Goal: Find specific page/section: Find specific page/section

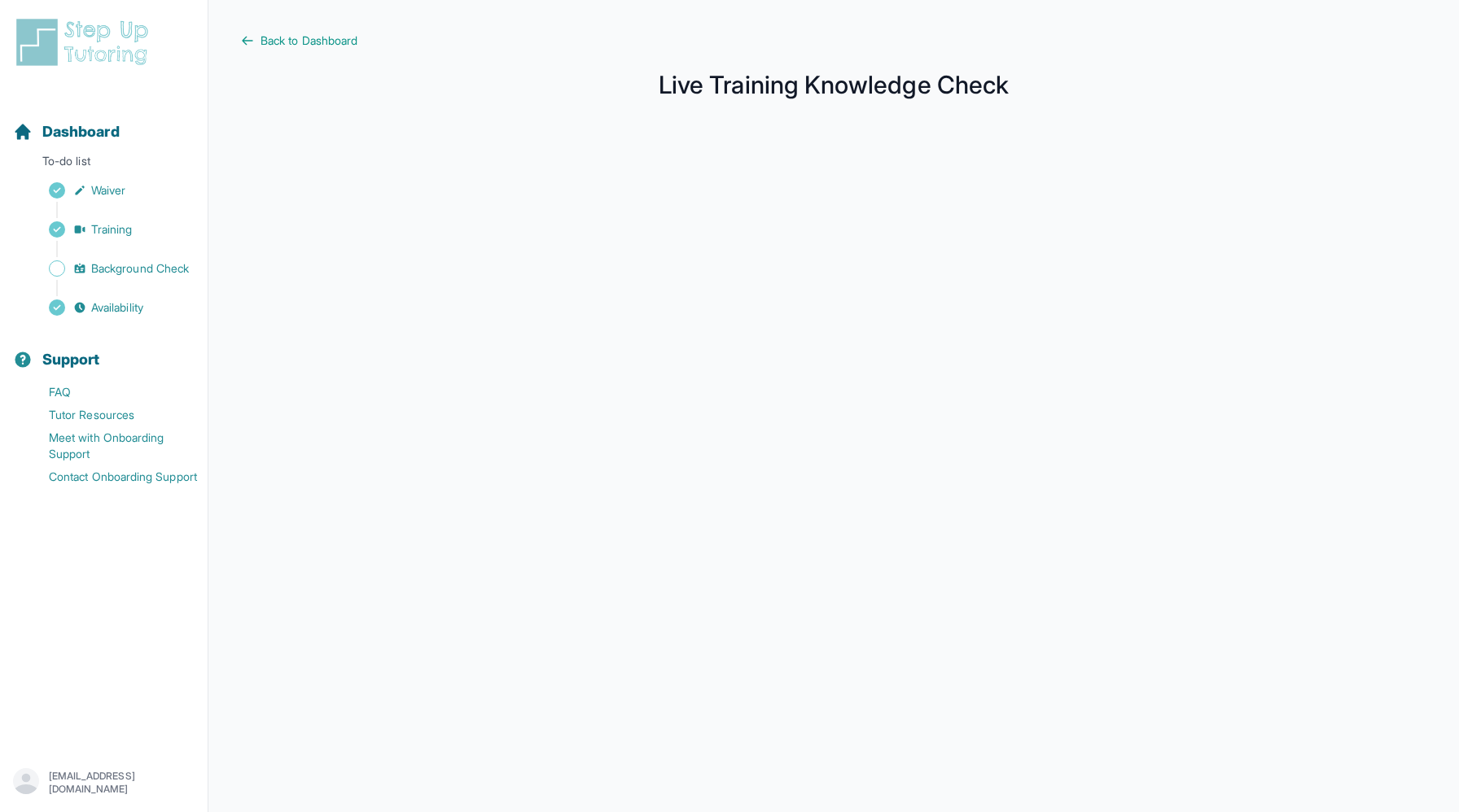
click at [180, 254] on div "Sidebar" at bounding box center [106, 249] width 188 height 16
click at [182, 263] on span "Background Check" at bounding box center [140, 268] width 97 height 16
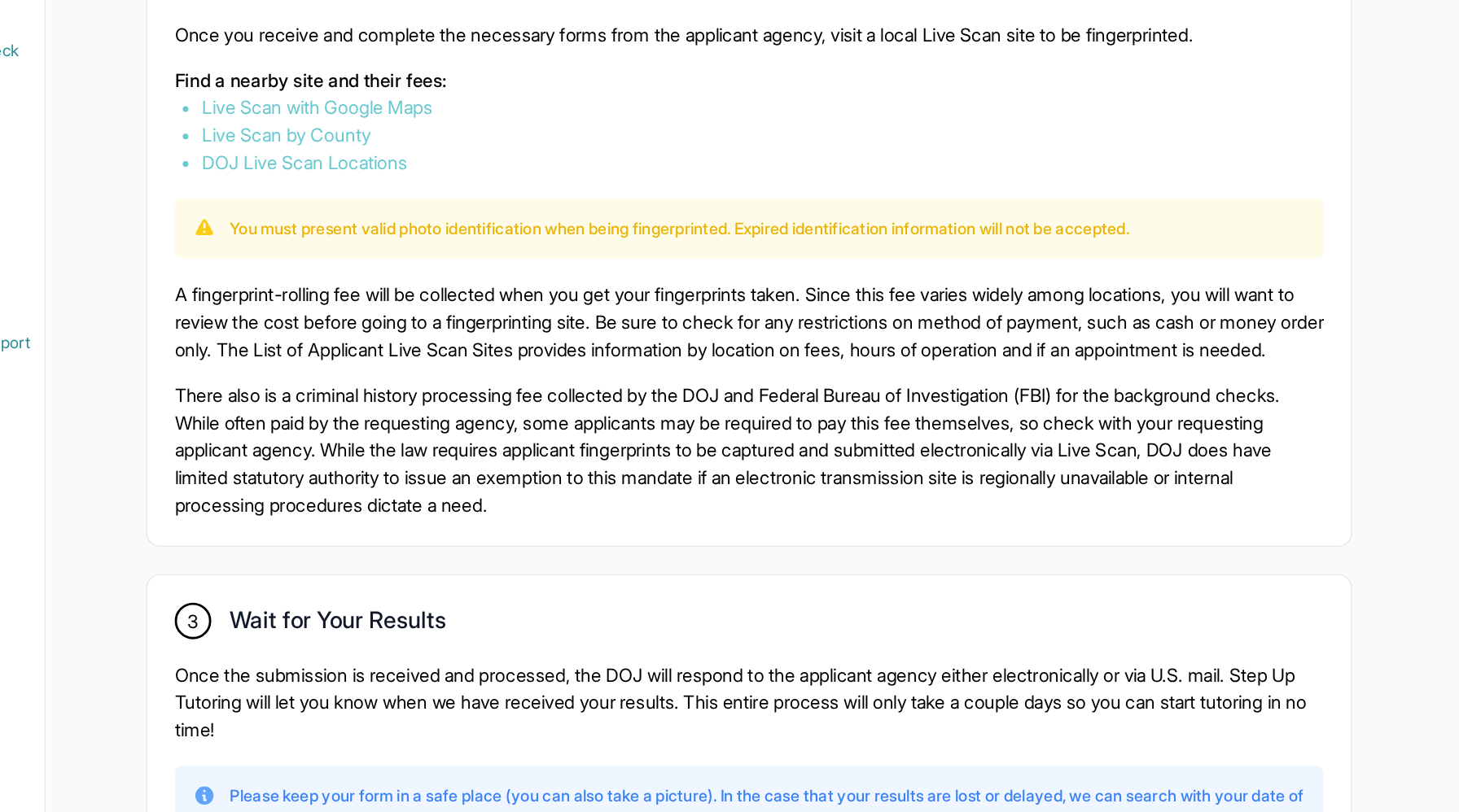
scroll to position [771, 0]
